Goal: Task Accomplishment & Management: Complete application form

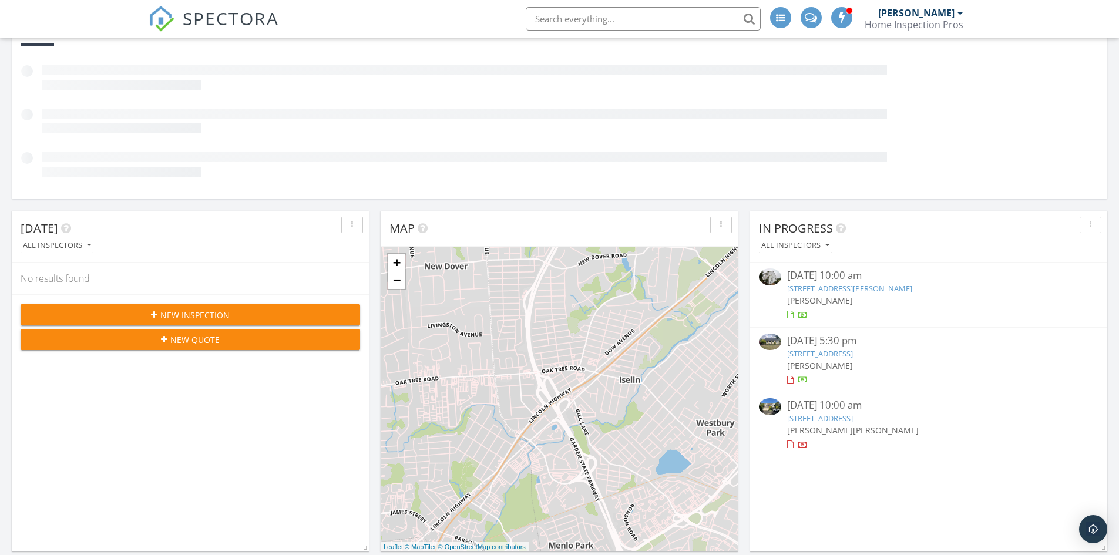
scroll to position [294, 0]
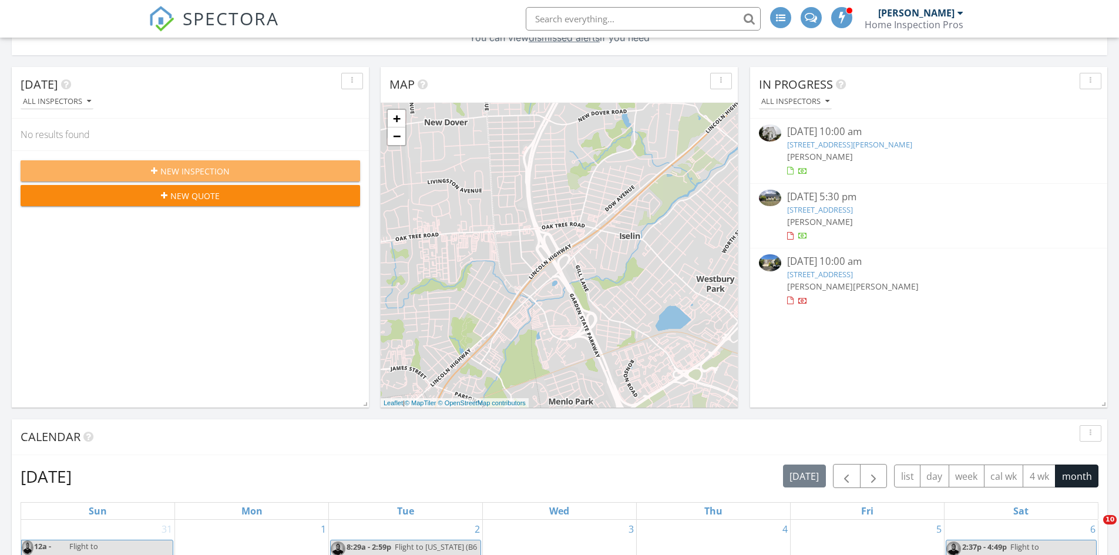
click at [221, 169] on span "New Inspection" at bounding box center [194, 171] width 69 height 12
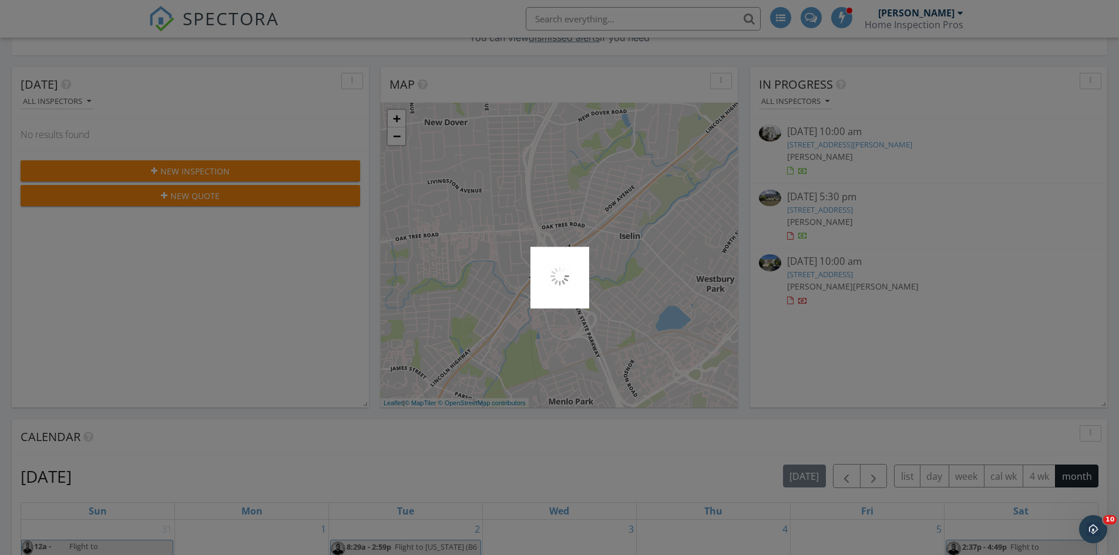
scroll to position [0, 0]
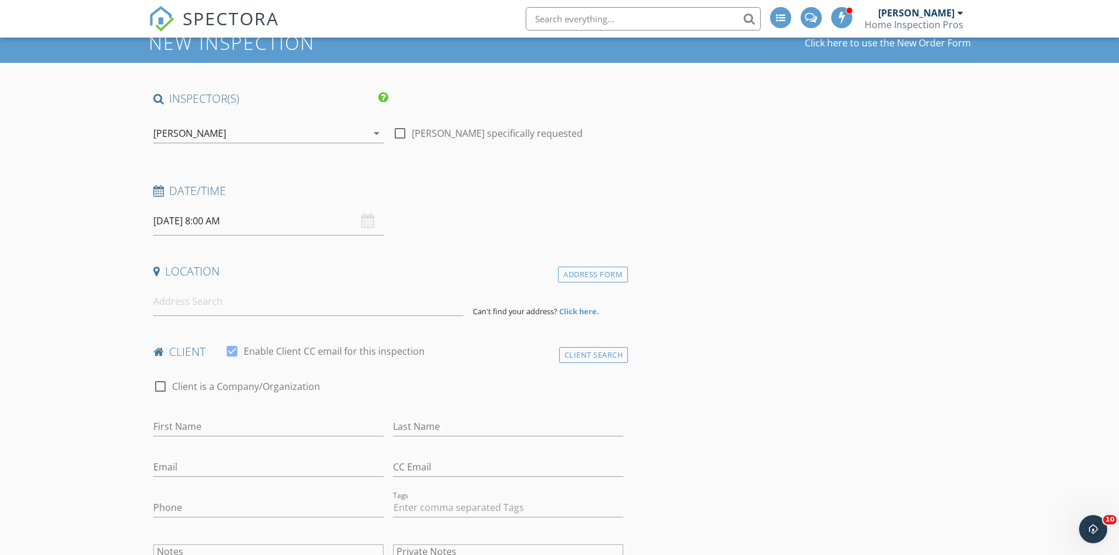
scroll to position [176, 0]
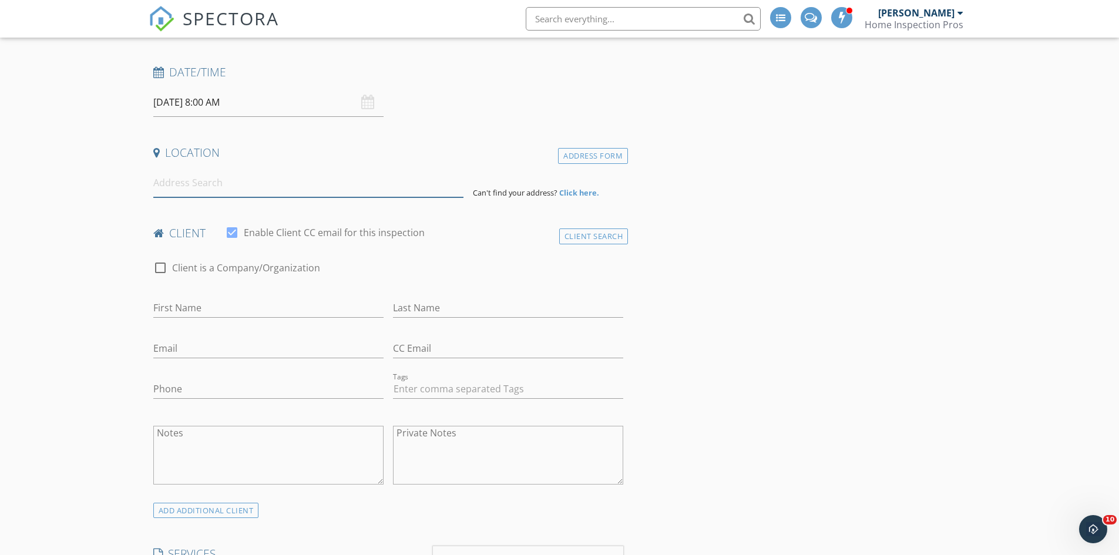
click at [211, 184] on input at bounding box center [308, 183] width 310 height 29
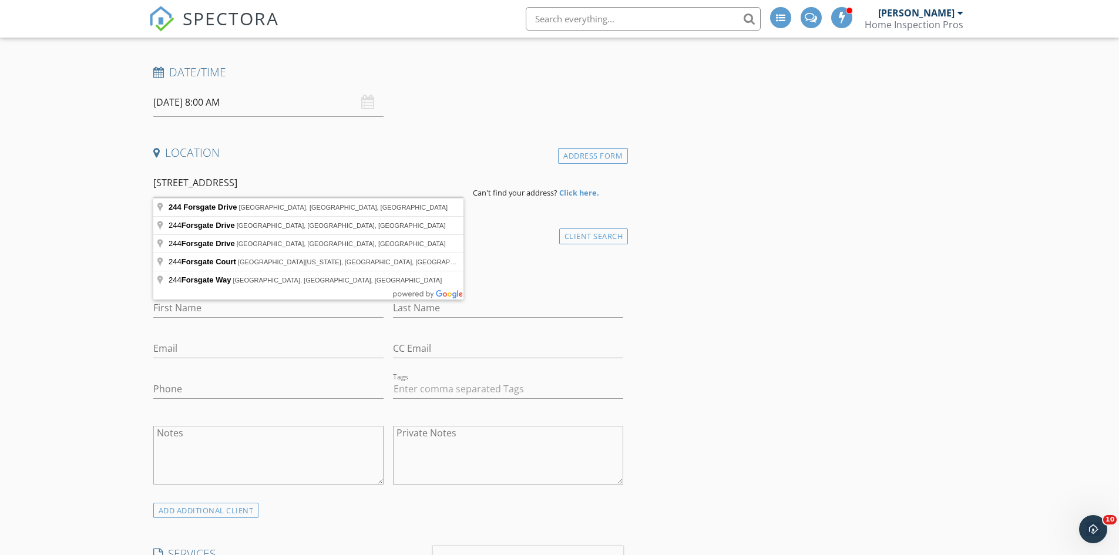
type input "[STREET_ADDRESS]"
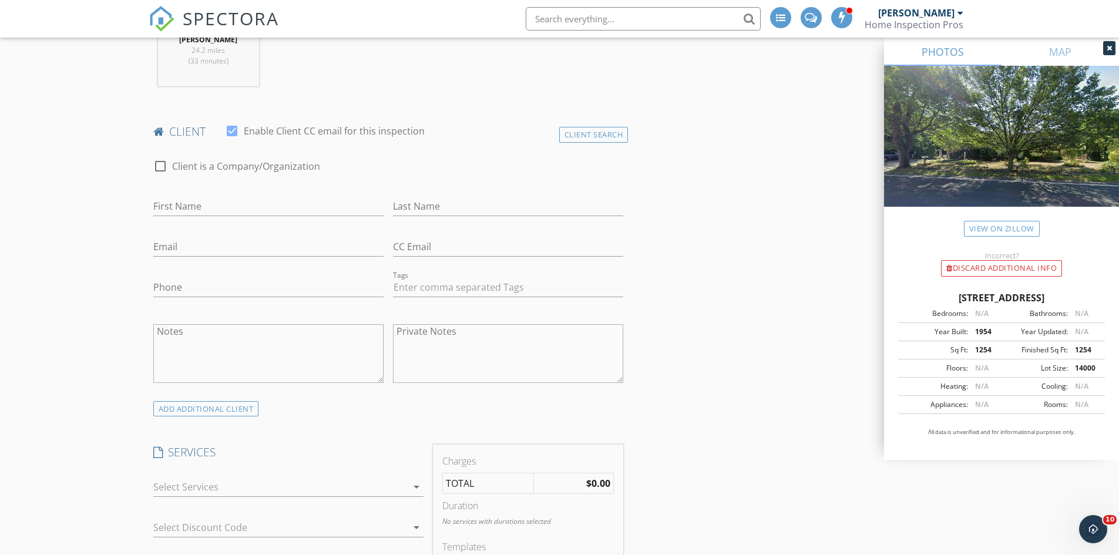
scroll to position [587, 0]
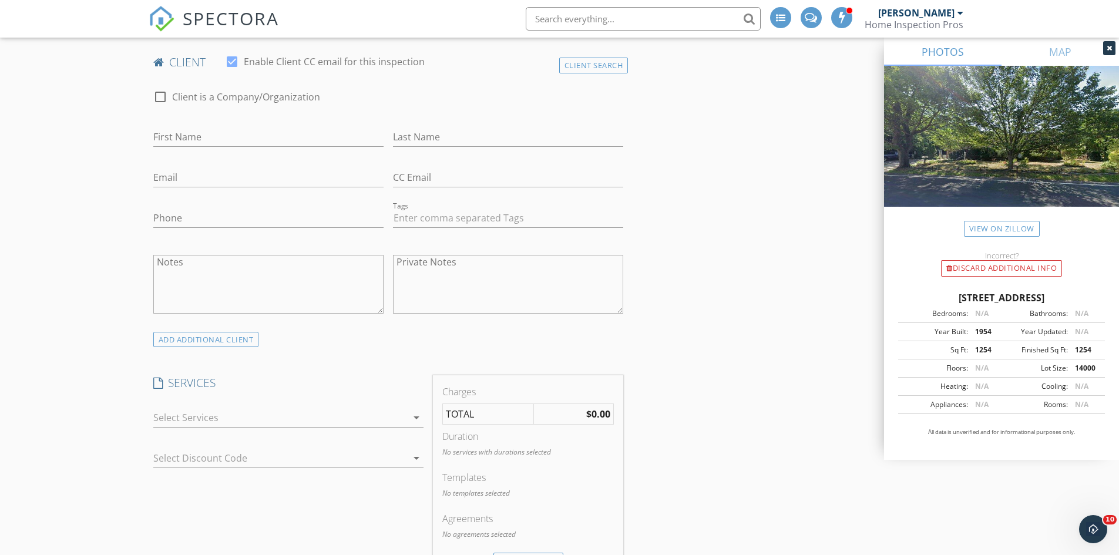
click at [278, 417] on div at bounding box center [280, 417] width 254 height 19
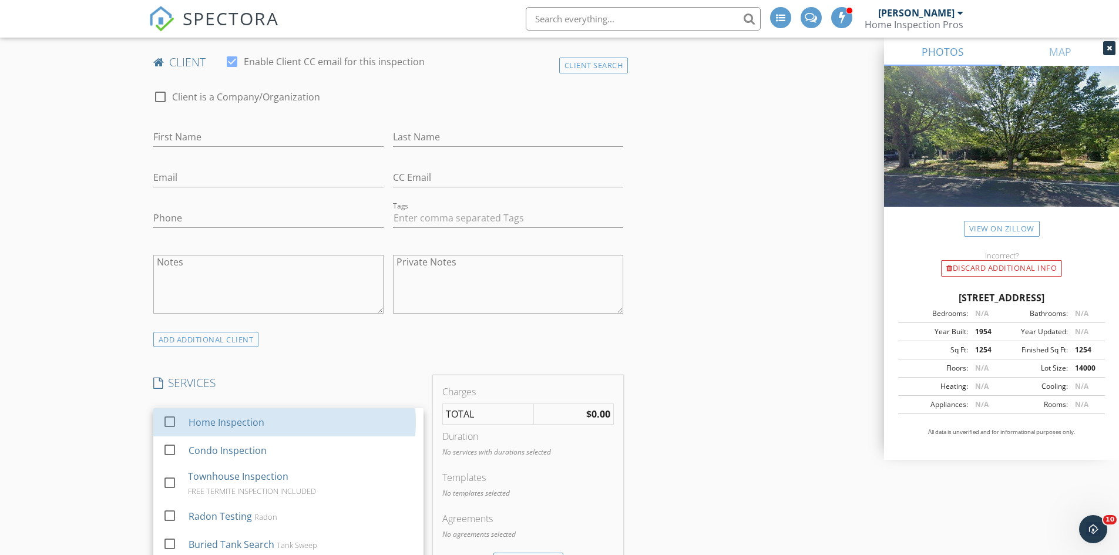
click at [278, 421] on div "Home Inspection" at bounding box center [301, 422] width 226 height 23
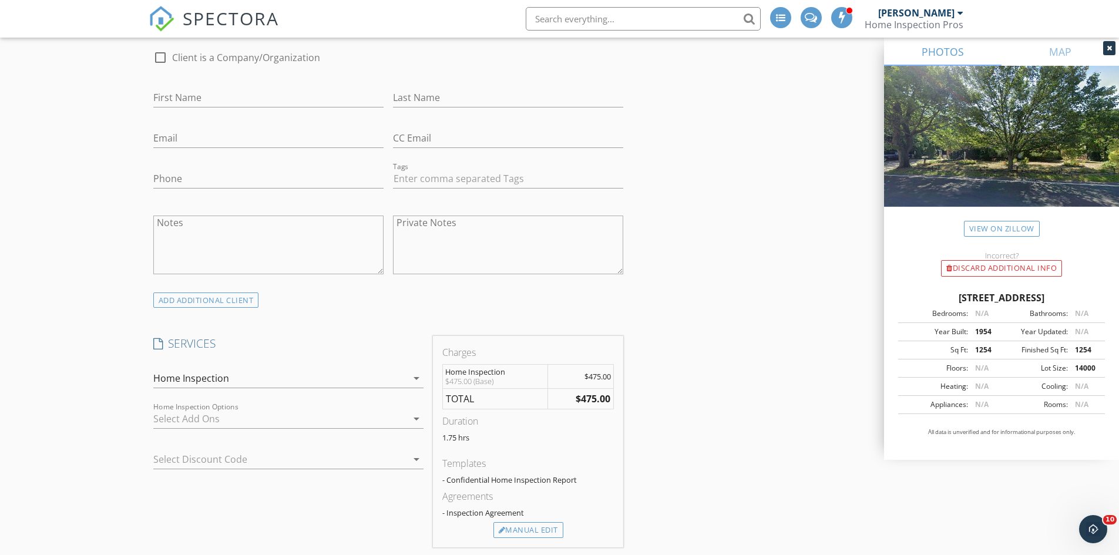
scroll to position [646, 0]
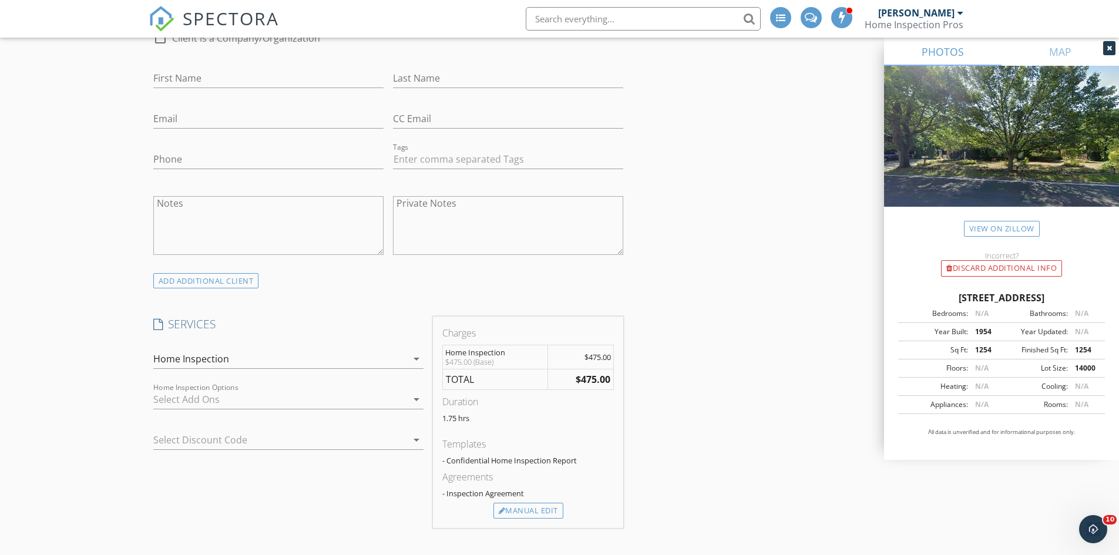
click at [342, 404] on div at bounding box center [280, 399] width 254 height 19
click at [157, 455] on link "check_box_outline_blank Sewer Scope Add-on service (Plumbing)- Designed to iden…" at bounding box center [288, 456] width 270 height 44
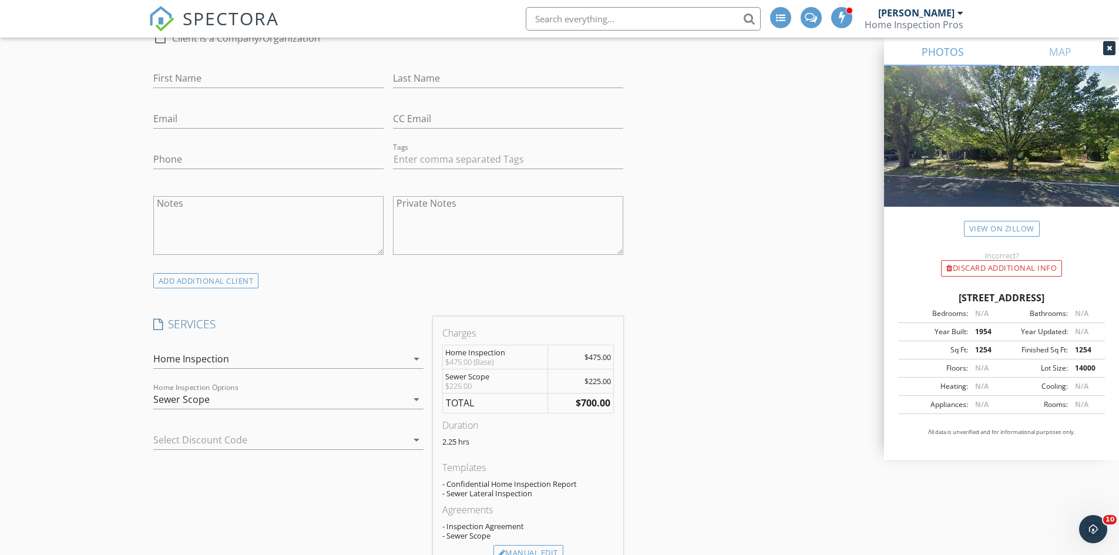
click at [378, 405] on div "Sewer Scope" at bounding box center [280, 399] width 254 height 19
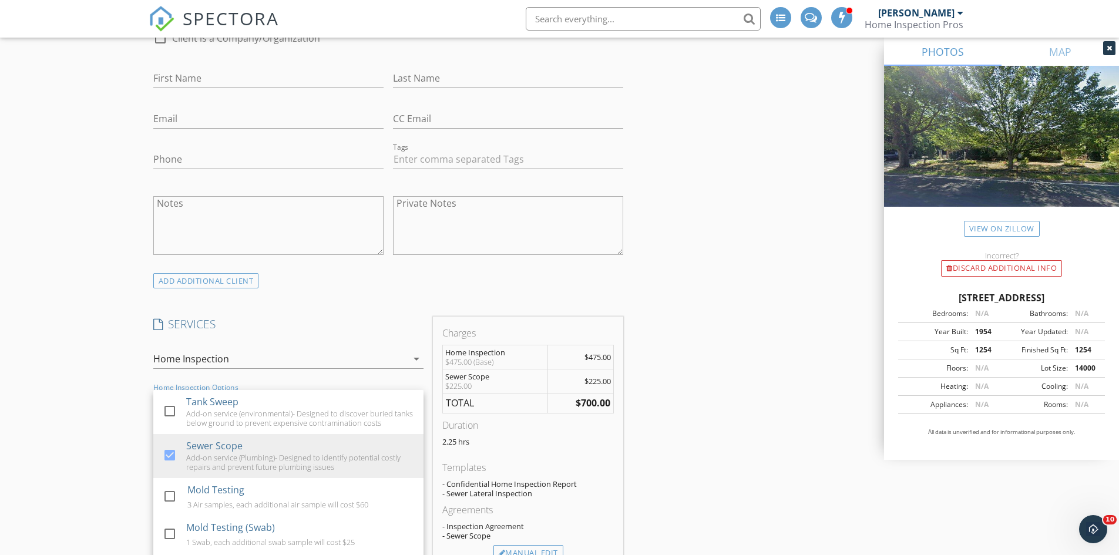
click at [451, 421] on div "Duration" at bounding box center [528, 425] width 172 height 14
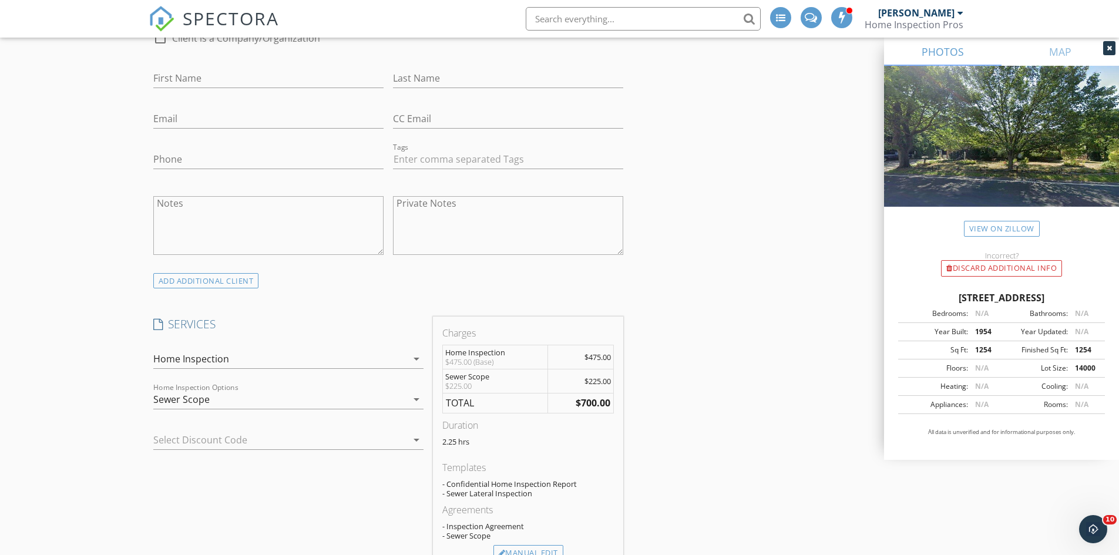
click at [407, 409] on div "Home Inspection Options Sewer Scope arrow_drop_down" at bounding box center [288, 399] width 270 height 19
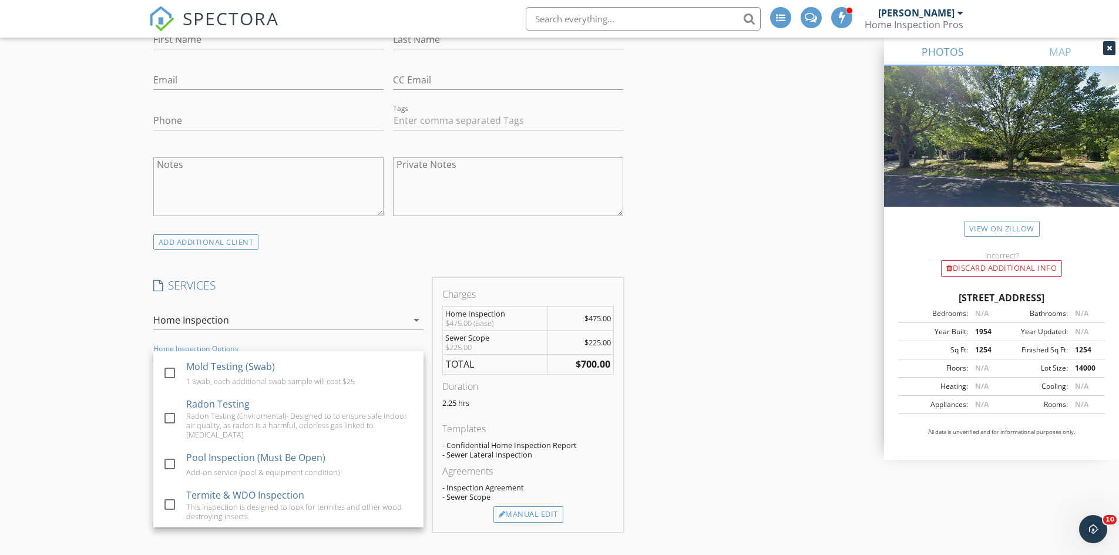
scroll to position [705, 0]
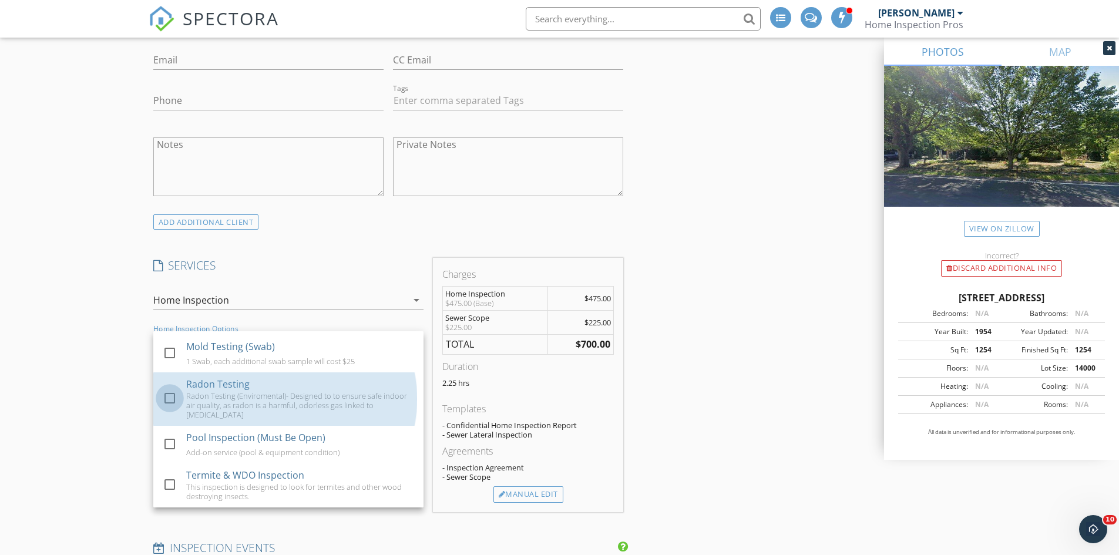
click at [168, 396] on div at bounding box center [170, 398] width 20 height 20
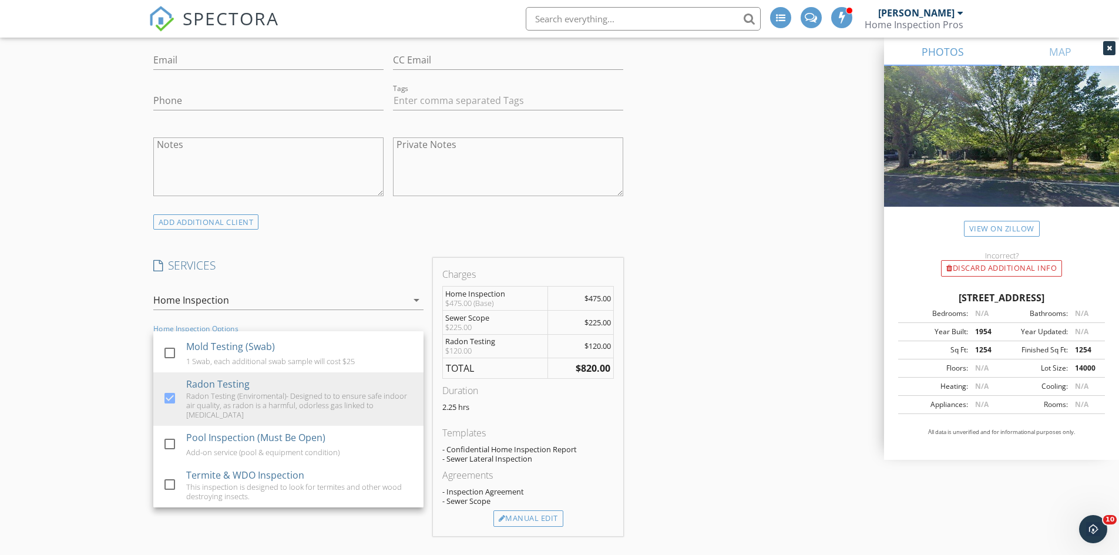
click at [167, 402] on div at bounding box center [170, 398] width 20 height 20
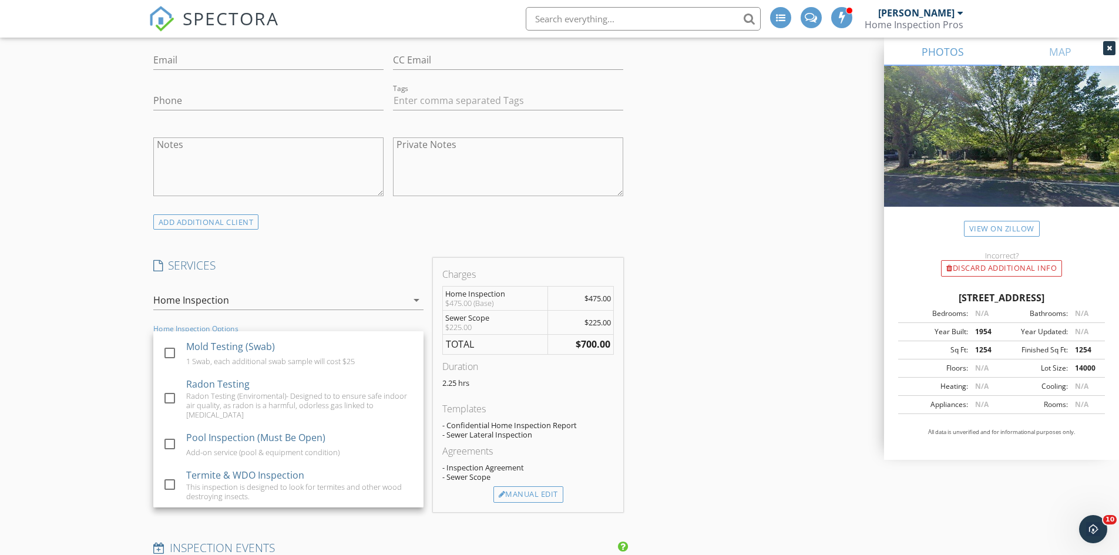
click at [663, 380] on div "INSPECTOR(S) check_box [PERSON_NAME] PRIMARY check_box_outline_blank [PERSON_NA…" at bounding box center [560, 509] width 822 height 2131
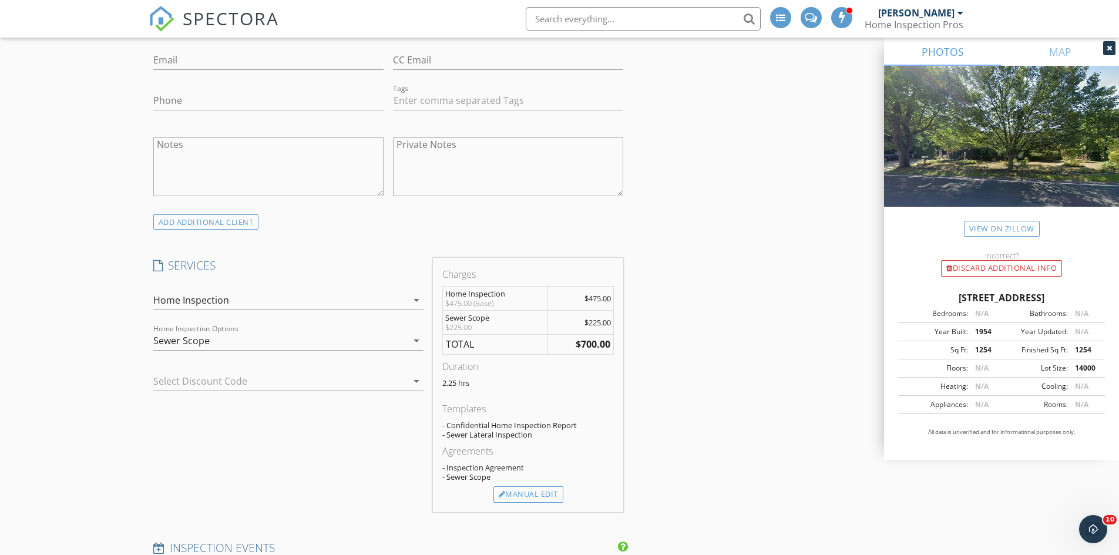
click at [282, 350] on div "Sewer Scope" at bounding box center [280, 340] width 254 height 19
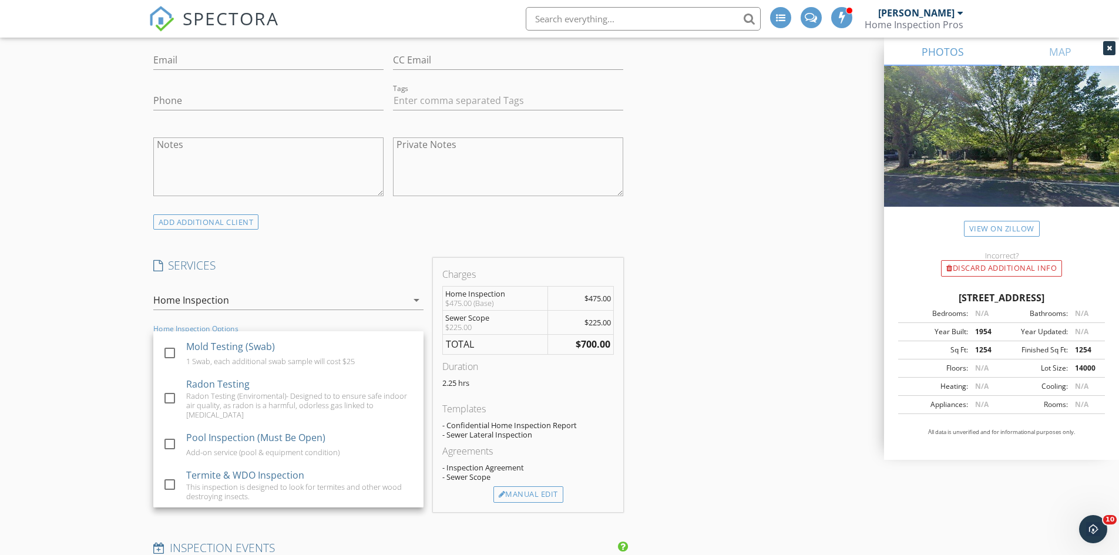
scroll to position [764, 0]
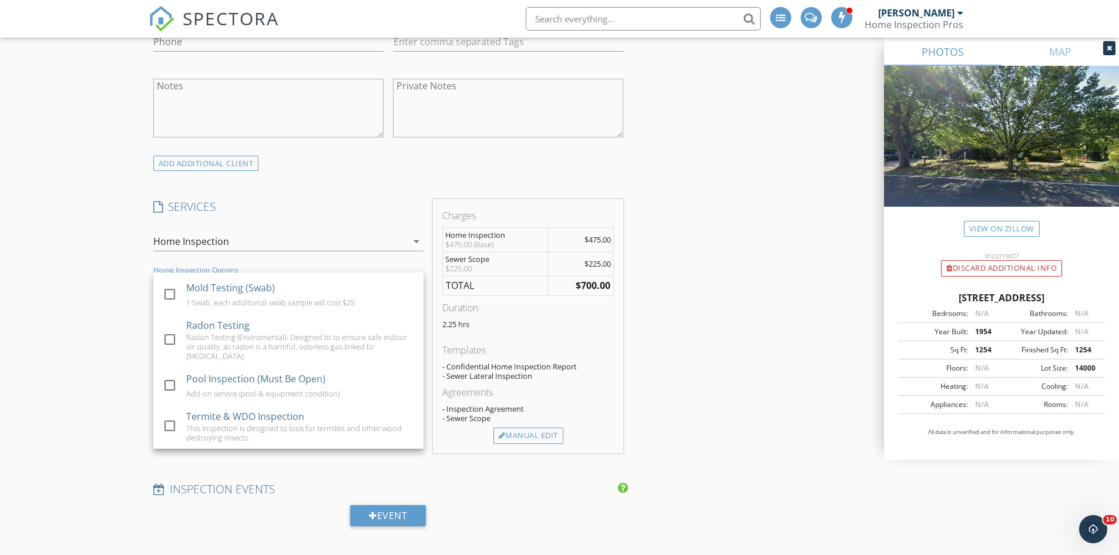
click at [170, 428] on div at bounding box center [170, 426] width 20 height 20
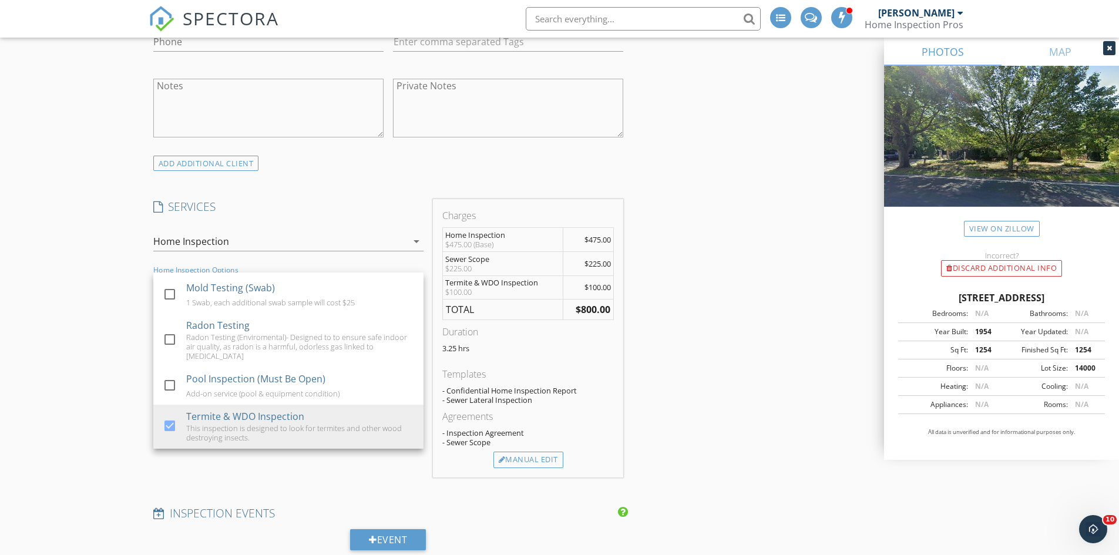
click at [160, 338] on div at bounding box center [170, 340] width 20 height 20
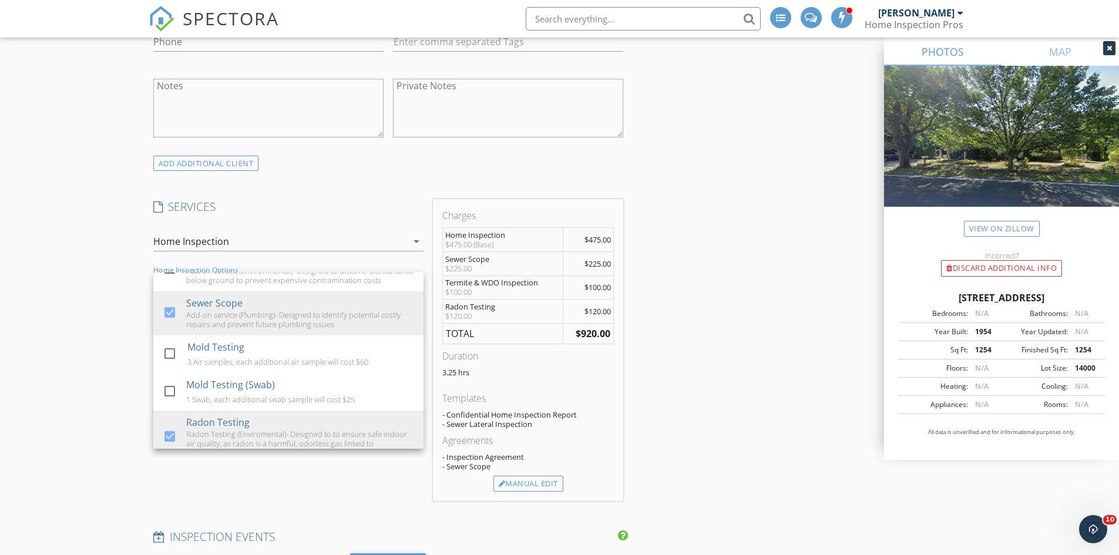
scroll to position [5, 0]
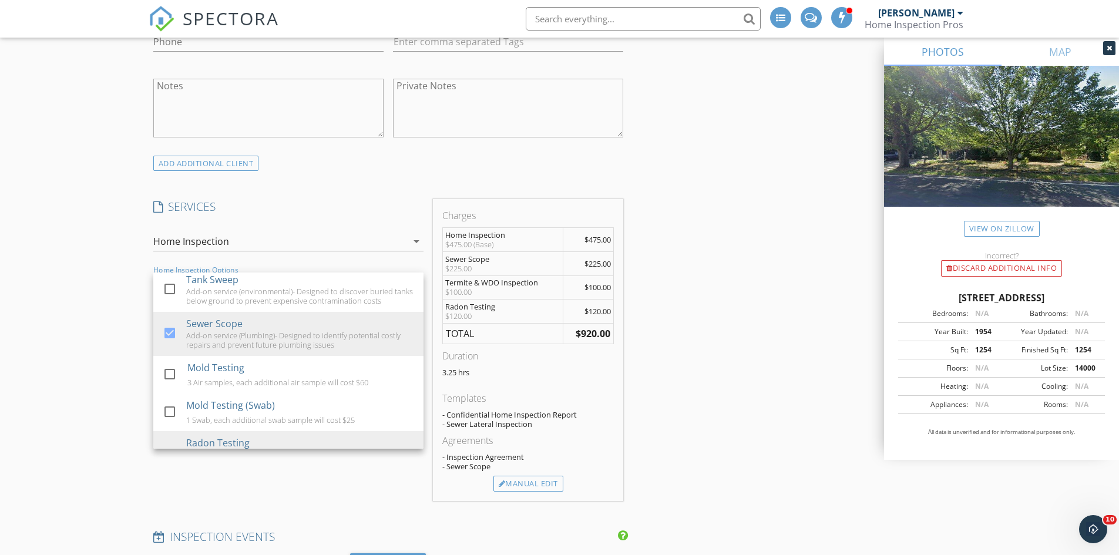
click at [757, 300] on div "INSPECTOR(S) check_box [PERSON_NAME] PRIMARY check_box_outline_blank [PERSON_NA…" at bounding box center [560, 475] width 822 height 2180
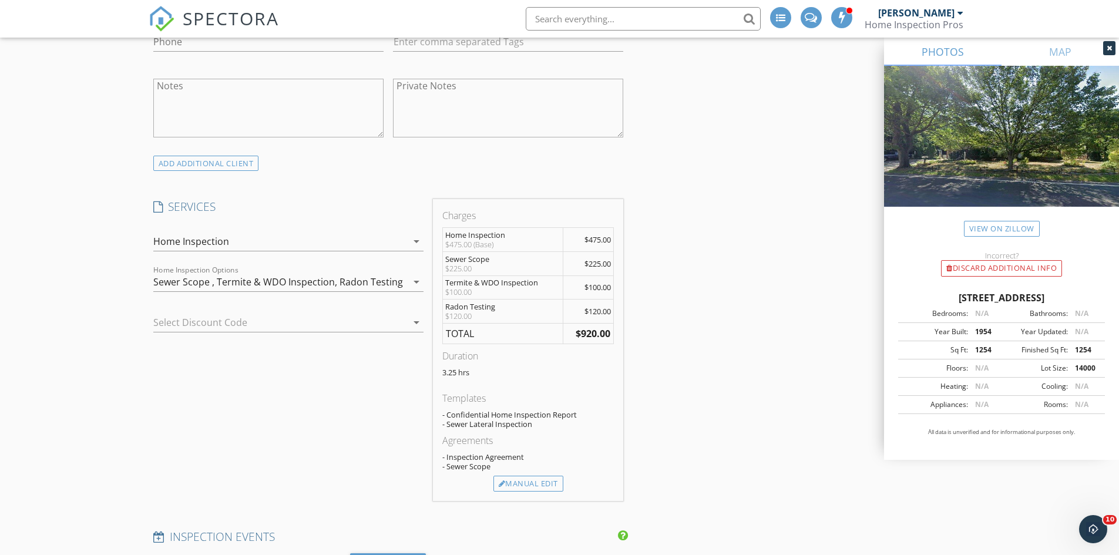
click at [344, 326] on div at bounding box center [271, 322] width 237 height 19
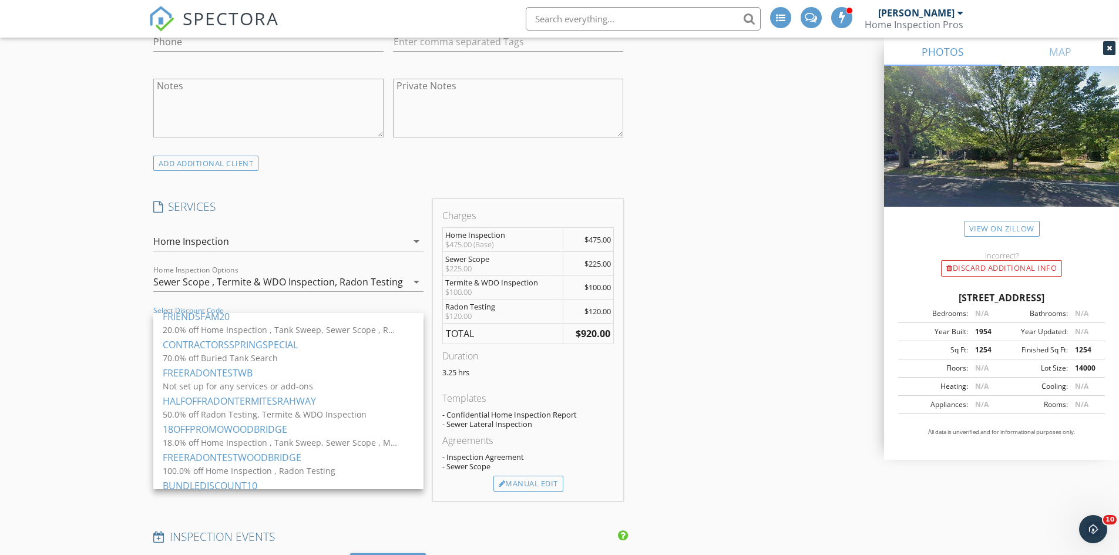
scroll to position [176, 0]
click at [284, 434] on div "10.0% off Tank Sweep, Sewer Scope , Mold Testing , Mold Testing (Swab), Radon T…" at bounding box center [280, 440] width 235 height 12
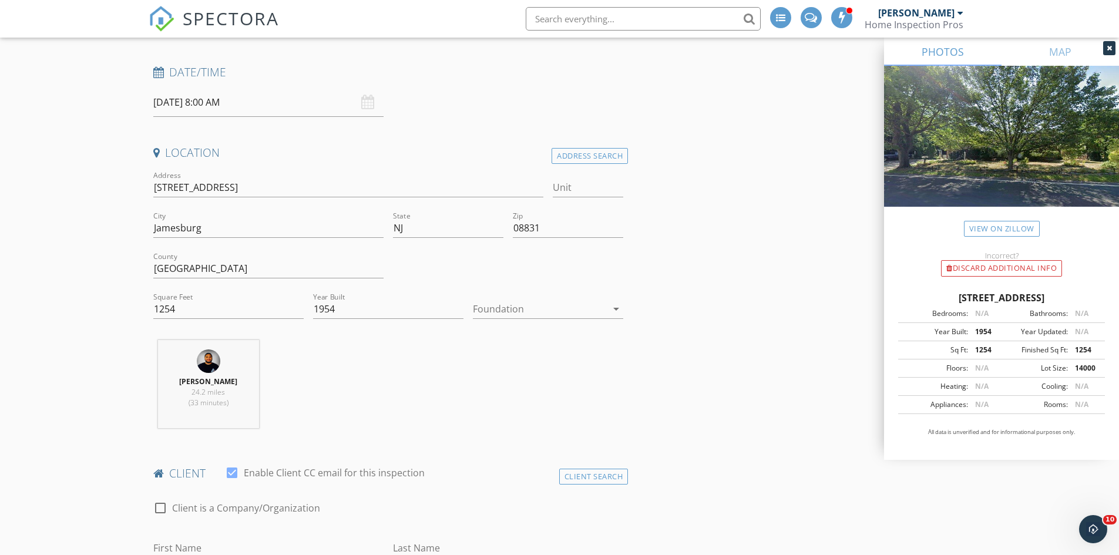
click at [252, 102] on input "[DATE] 8:00 AM" at bounding box center [268, 102] width 230 height 29
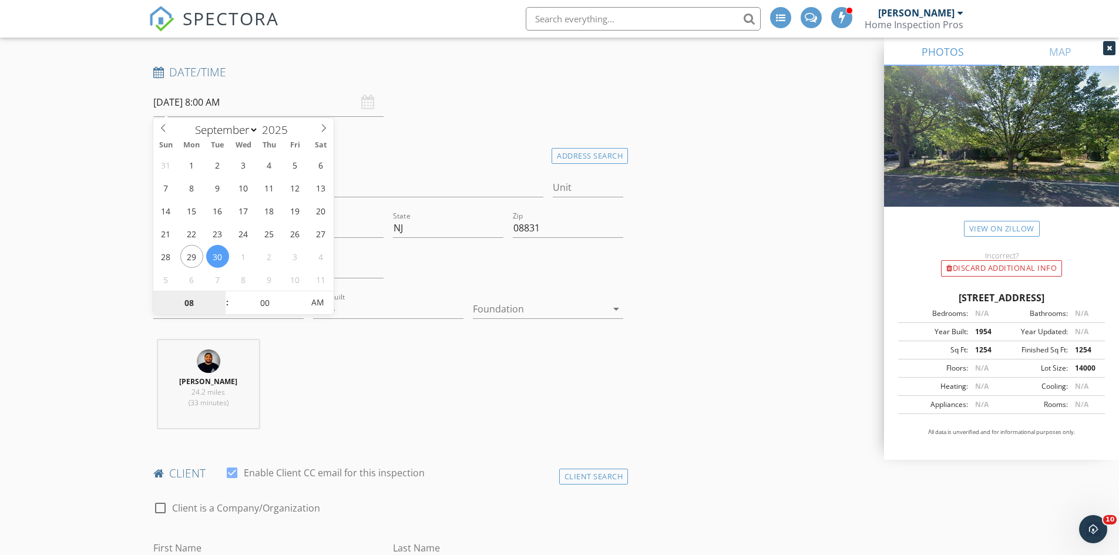
select select "9"
type input "[DATE] 8:00 AM"
type input "09"
type input "[DATE] 9:00 AM"
click at [219, 298] on span at bounding box center [221, 297] width 8 height 12
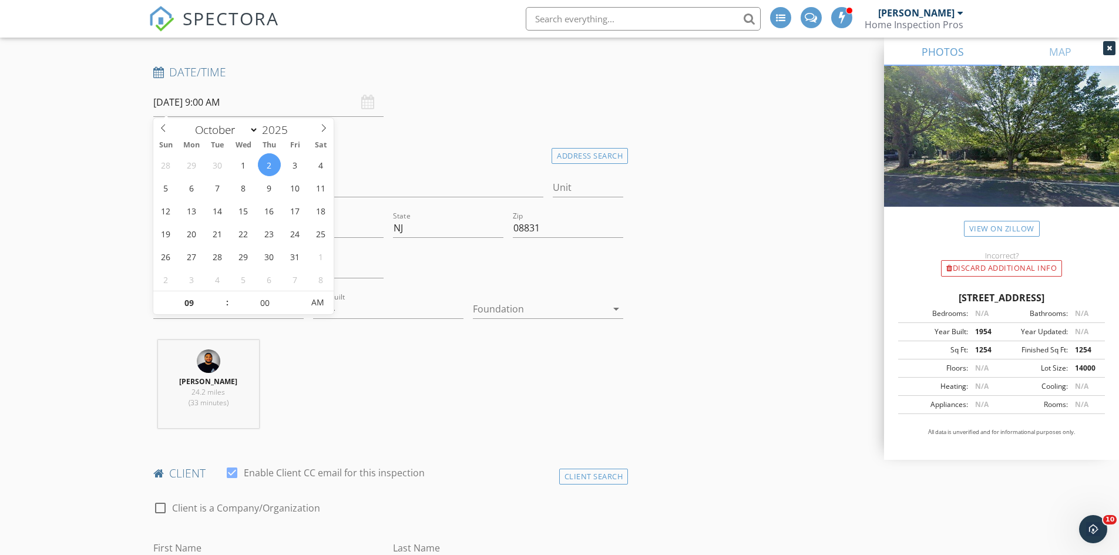
type input "10"
type input "[DATE] 10:00 AM"
click at [219, 298] on span at bounding box center [221, 297] width 8 height 12
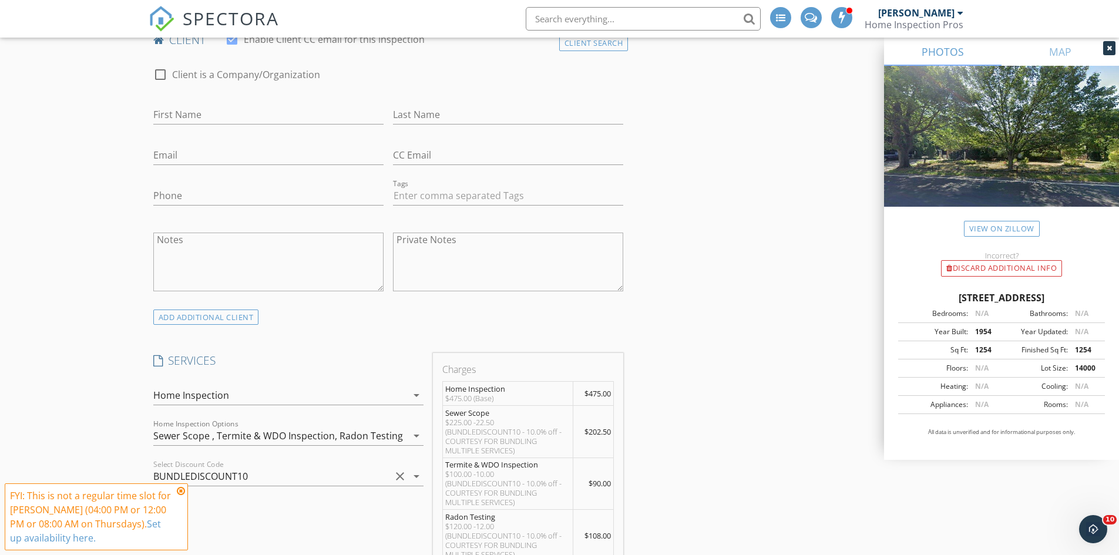
scroll to position [470, 0]
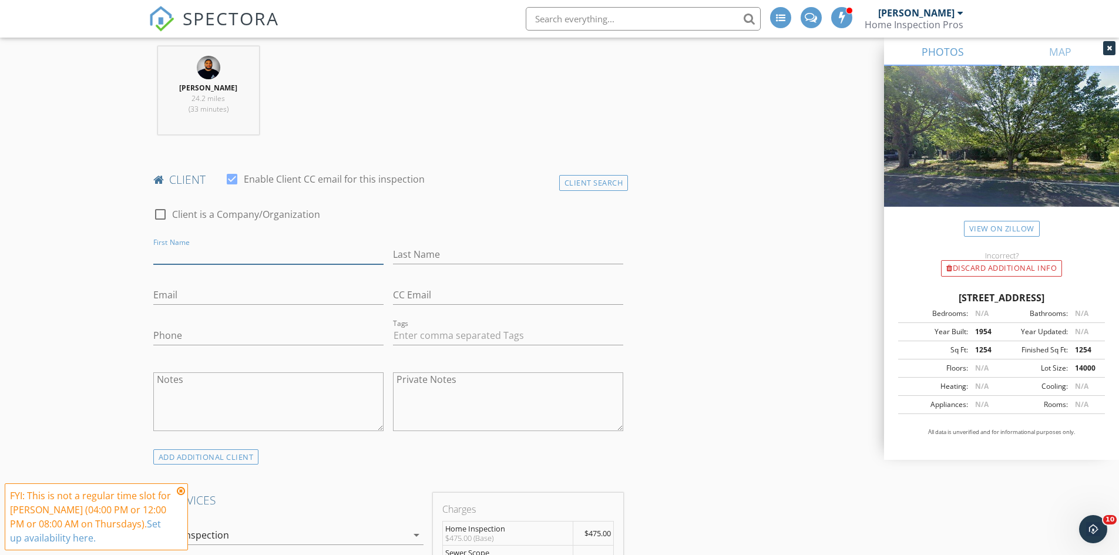
click at [280, 254] on input "First Name" at bounding box center [268, 254] width 230 height 19
type input "[PERSON_NAME]"
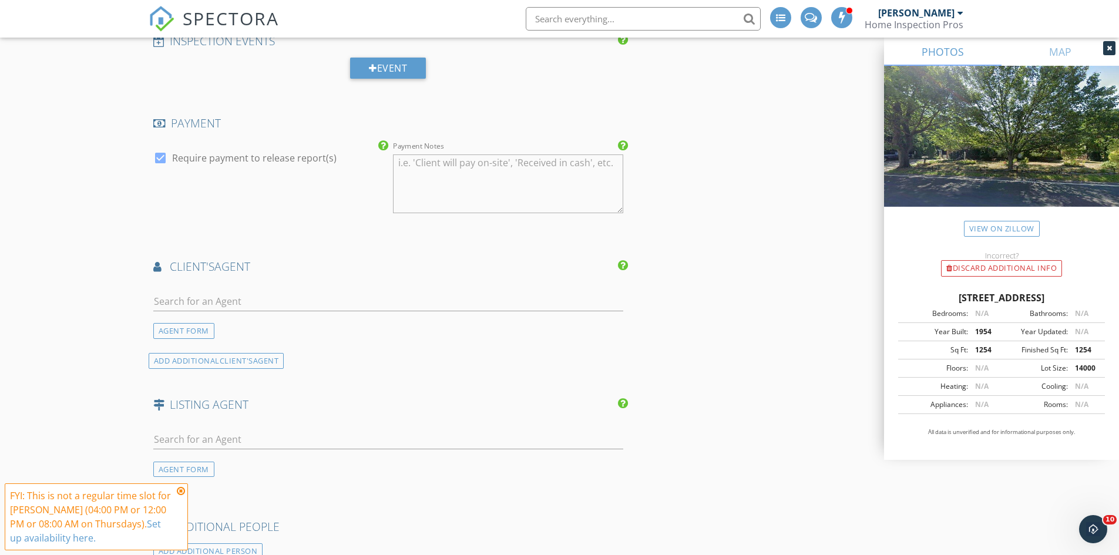
scroll to position [1527, 0]
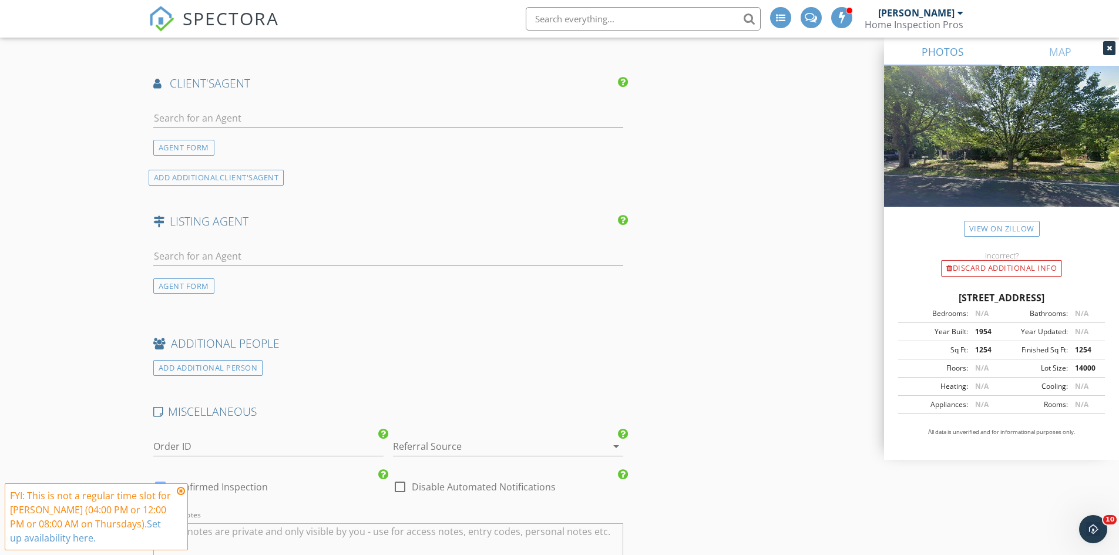
click at [472, 439] on div at bounding box center [491, 446] width 197 height 19
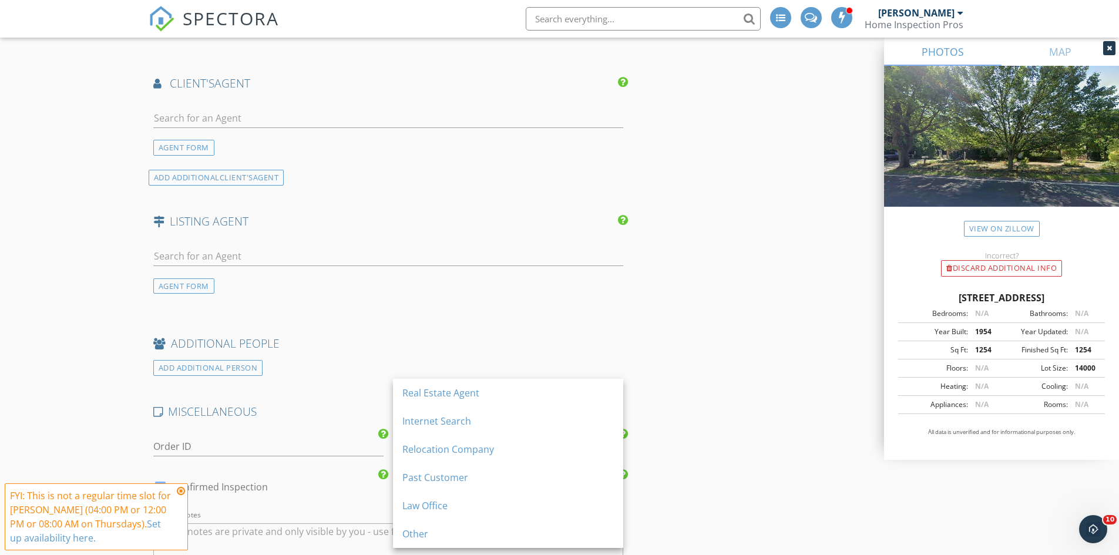
click at [500, 497] on div "Law Office" at bounding box center [507, 506] width 211 height 28
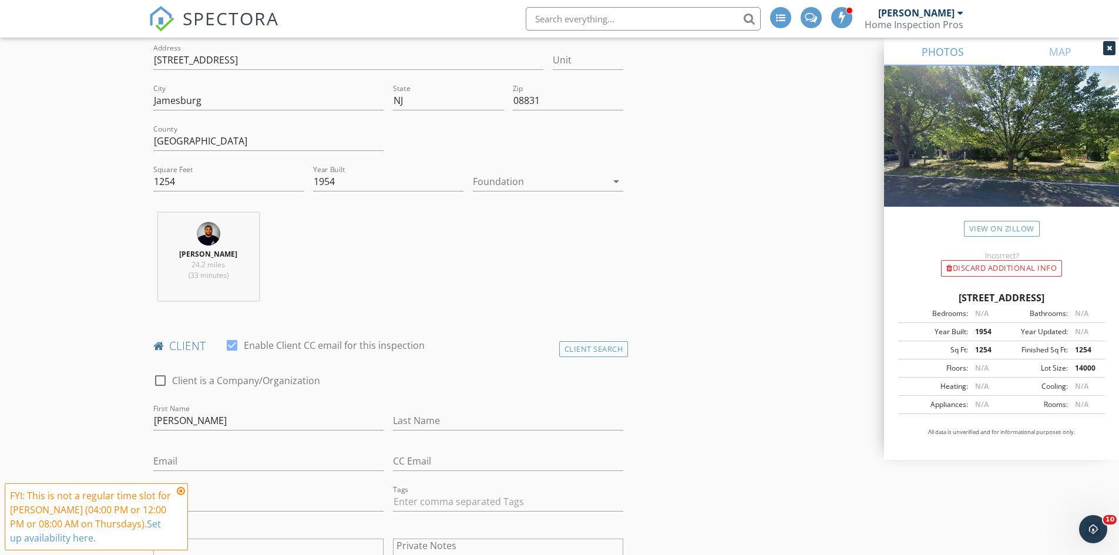
scroll to position [299, 0]
